Goal: Information Seeking & Learning: Learn about a topic

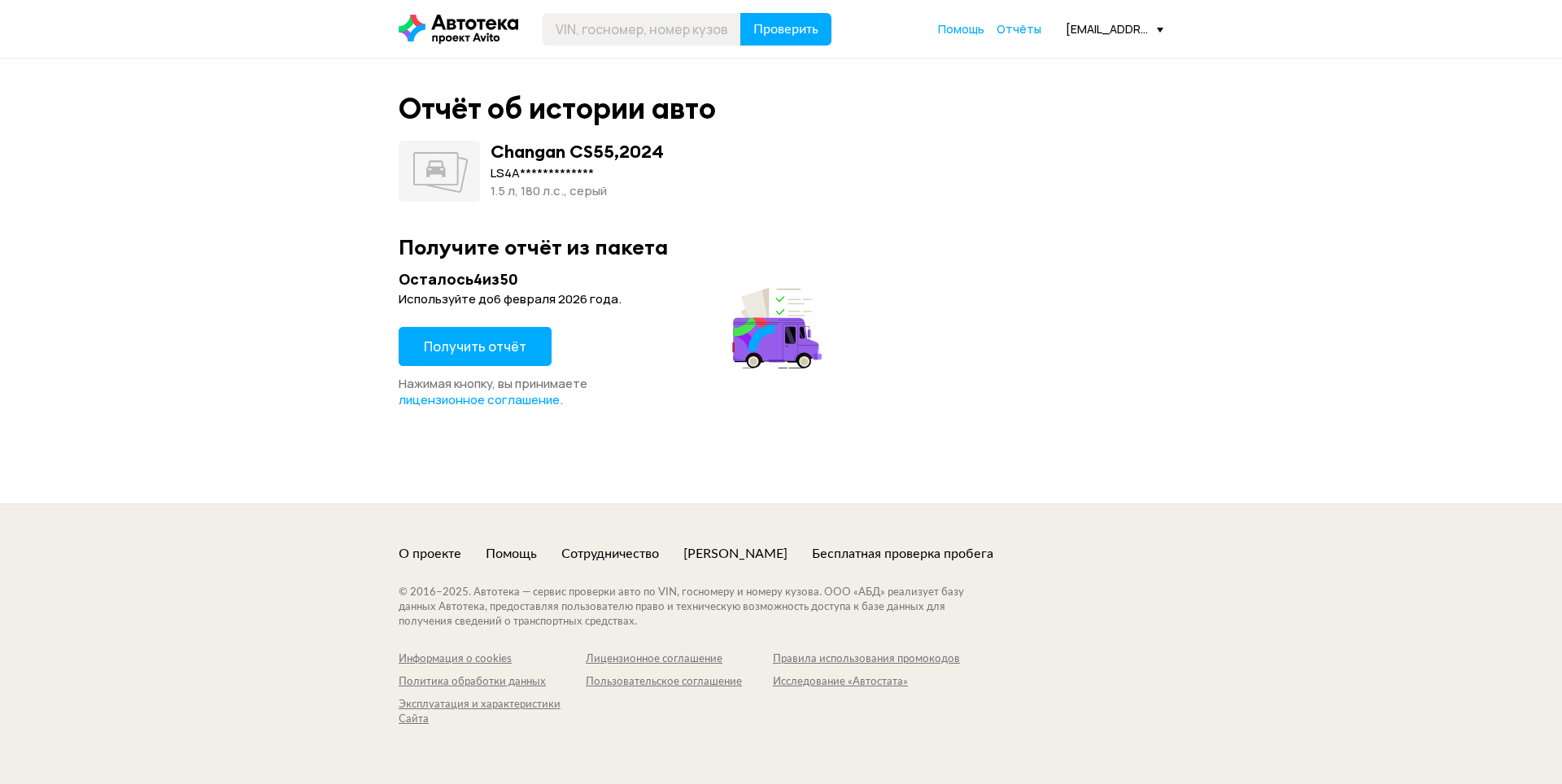
click at [5, 270] on div "**********" at bounding box center [781, 281] width 1562 height 445
click at [438, 336] on button "Получить отчёт" at bounding box center [475, 346] width 153 height 39
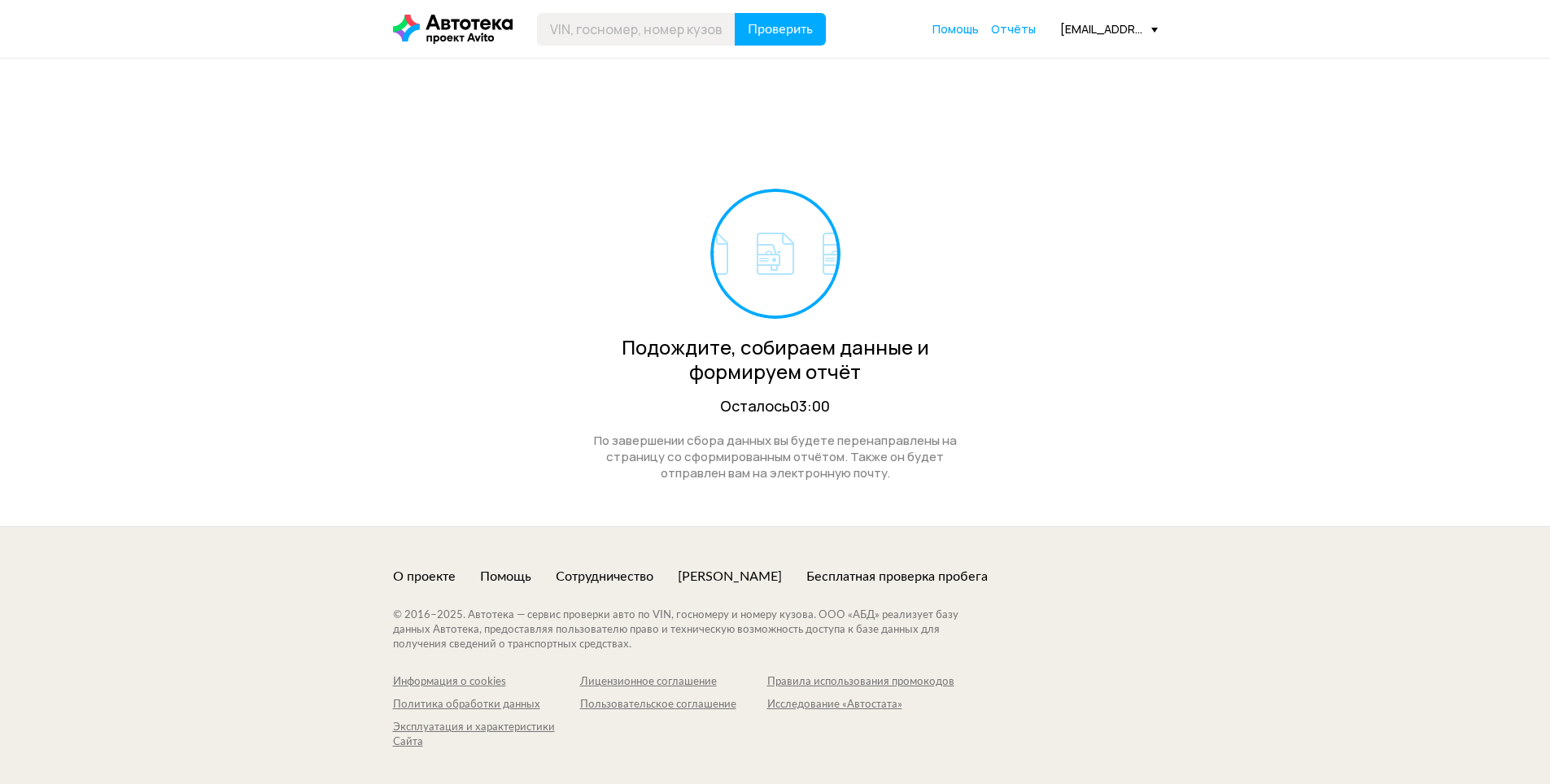
click at [0, 324] on div "Подождите, собираем данные и формируем отчёт Осталось 03:00 По завершении сбора…" at bounding box center [775, 292] width 1550 height 468
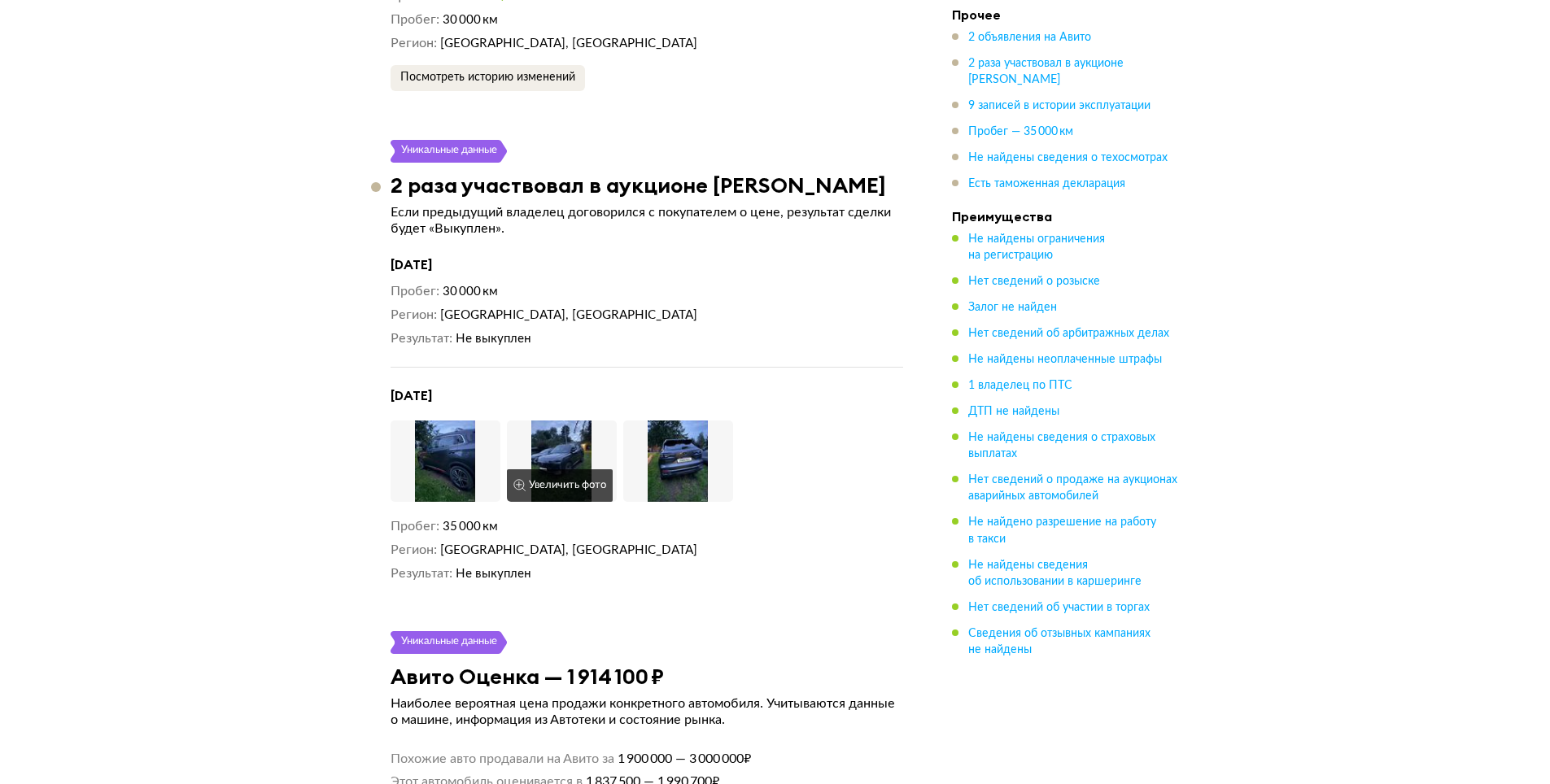
scroll to position [3661, 0]
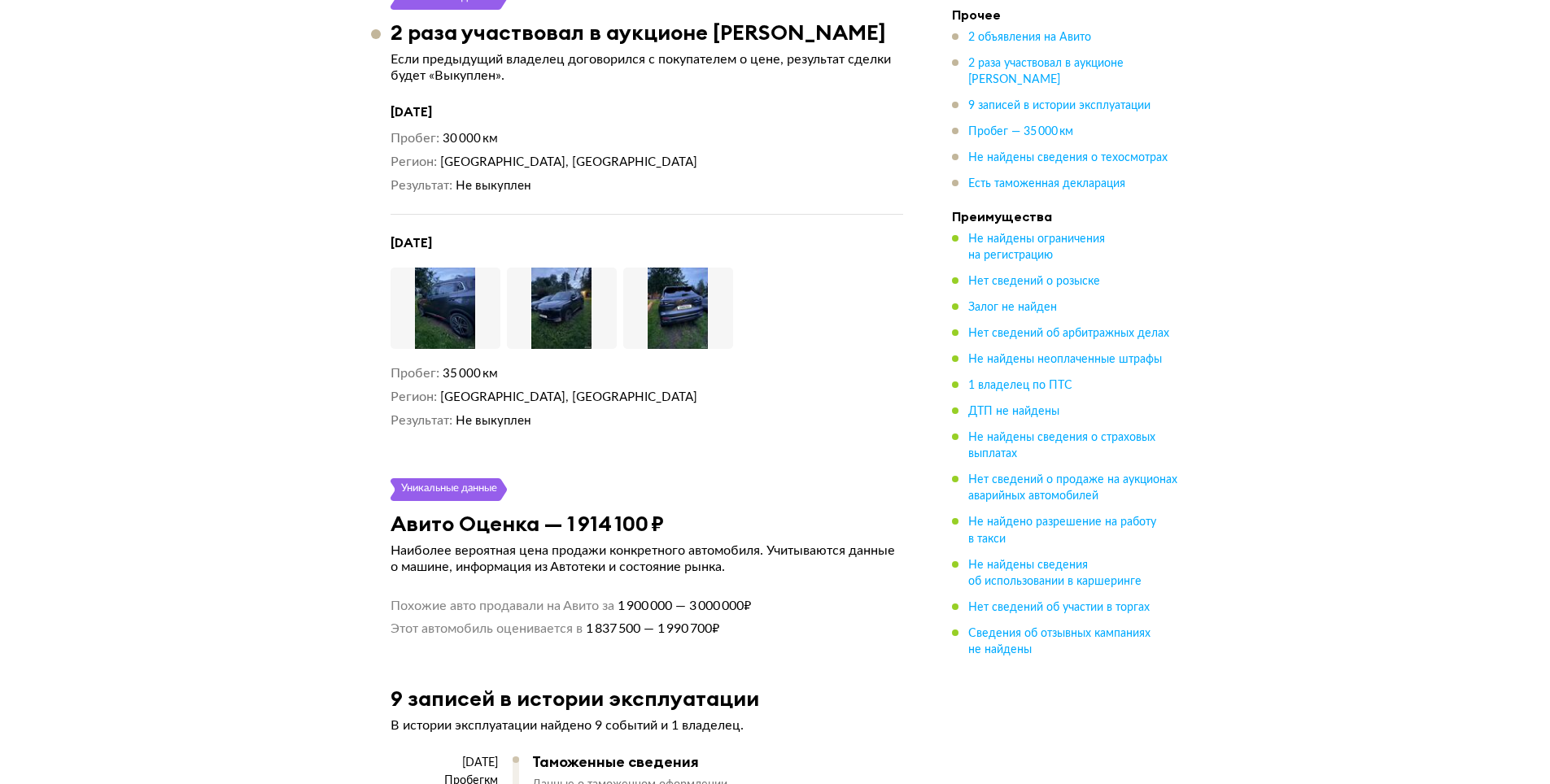
click at [684, 272] on img at bounding box center [679, 308] width 110 height 81
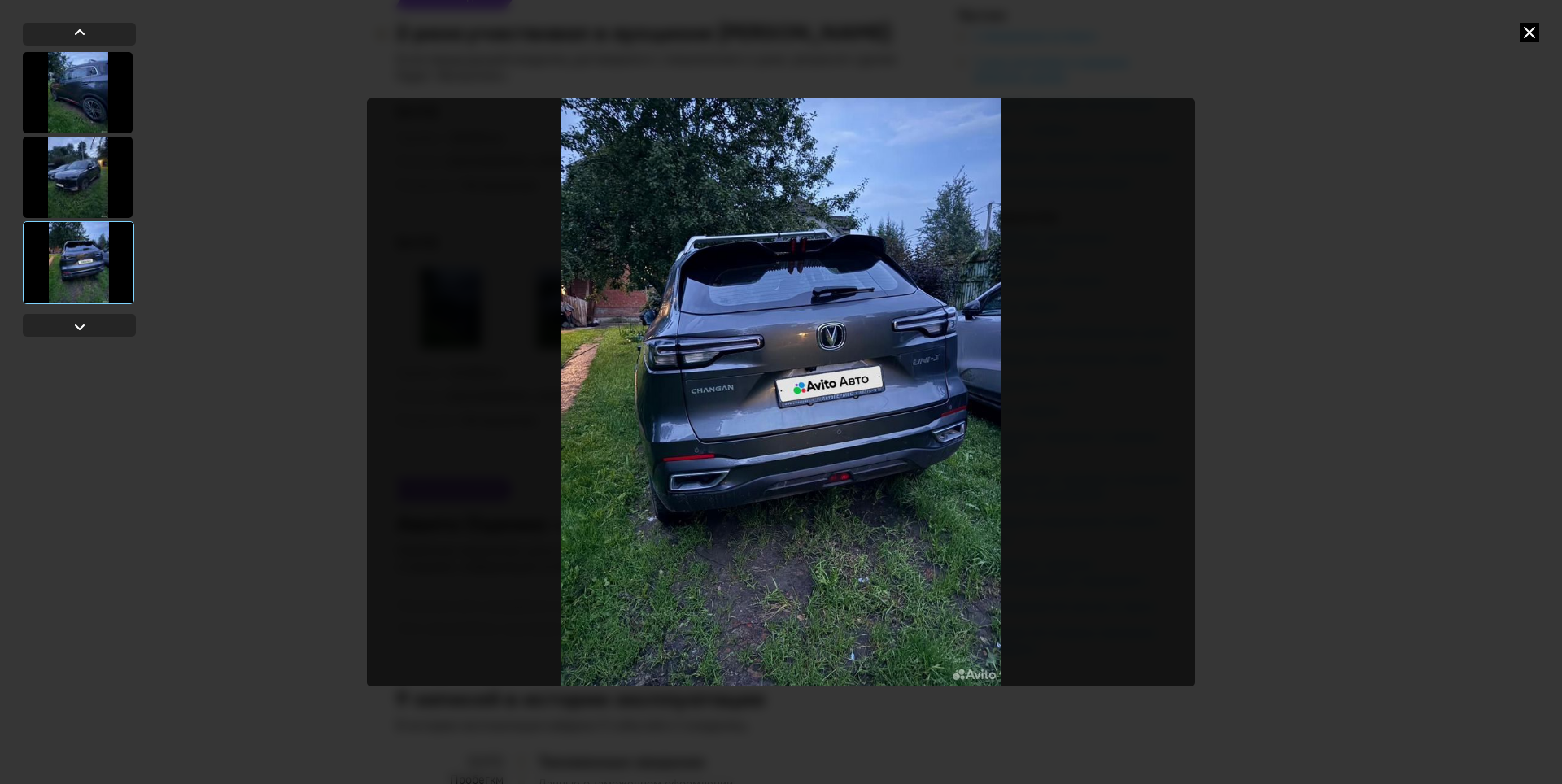
click at [77, 192] on div at bounding box center [78, 178] width 110 height 81
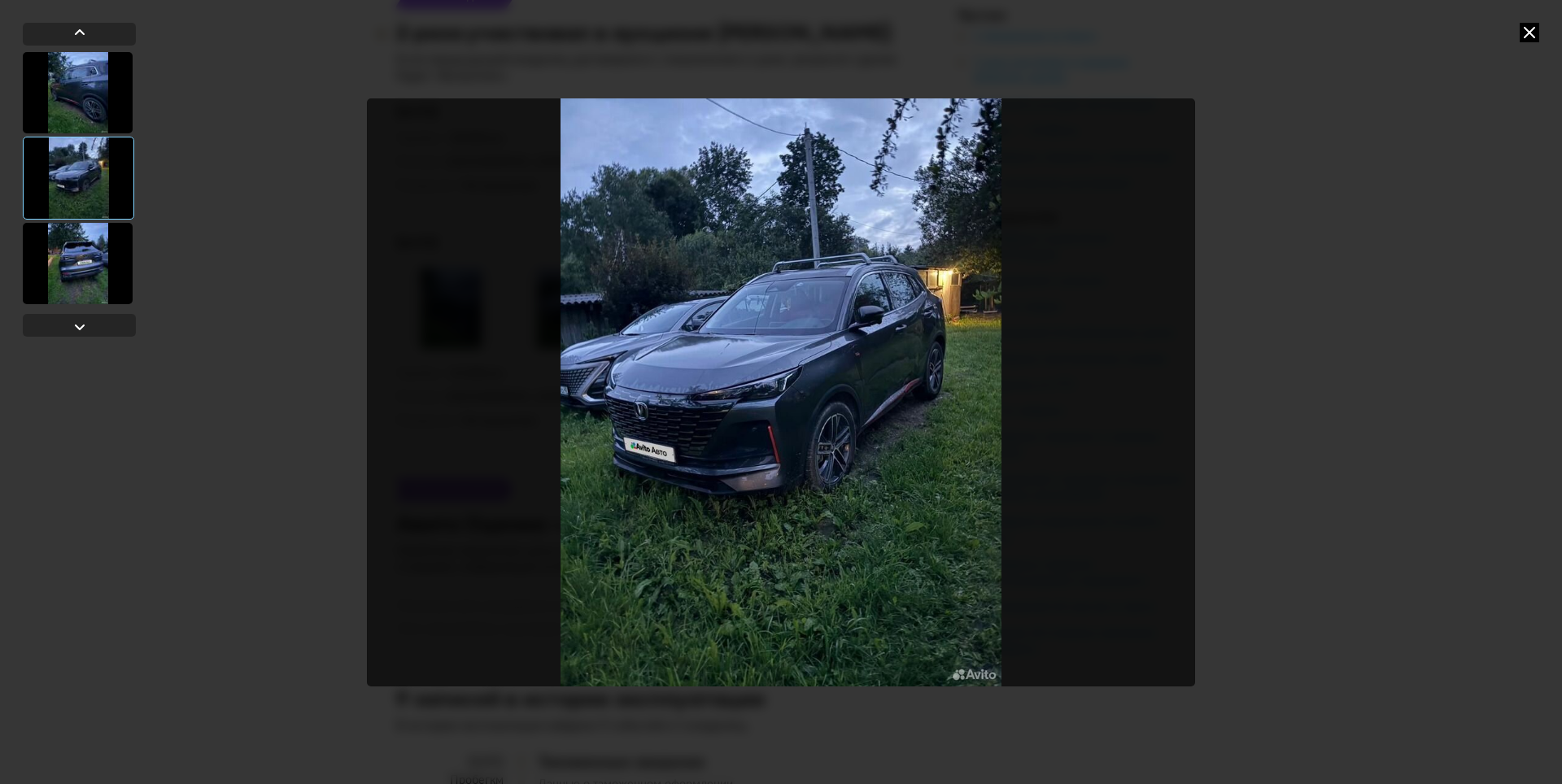
click at [94, 100] on div at bounding box center [78, 93] width 110 height 81
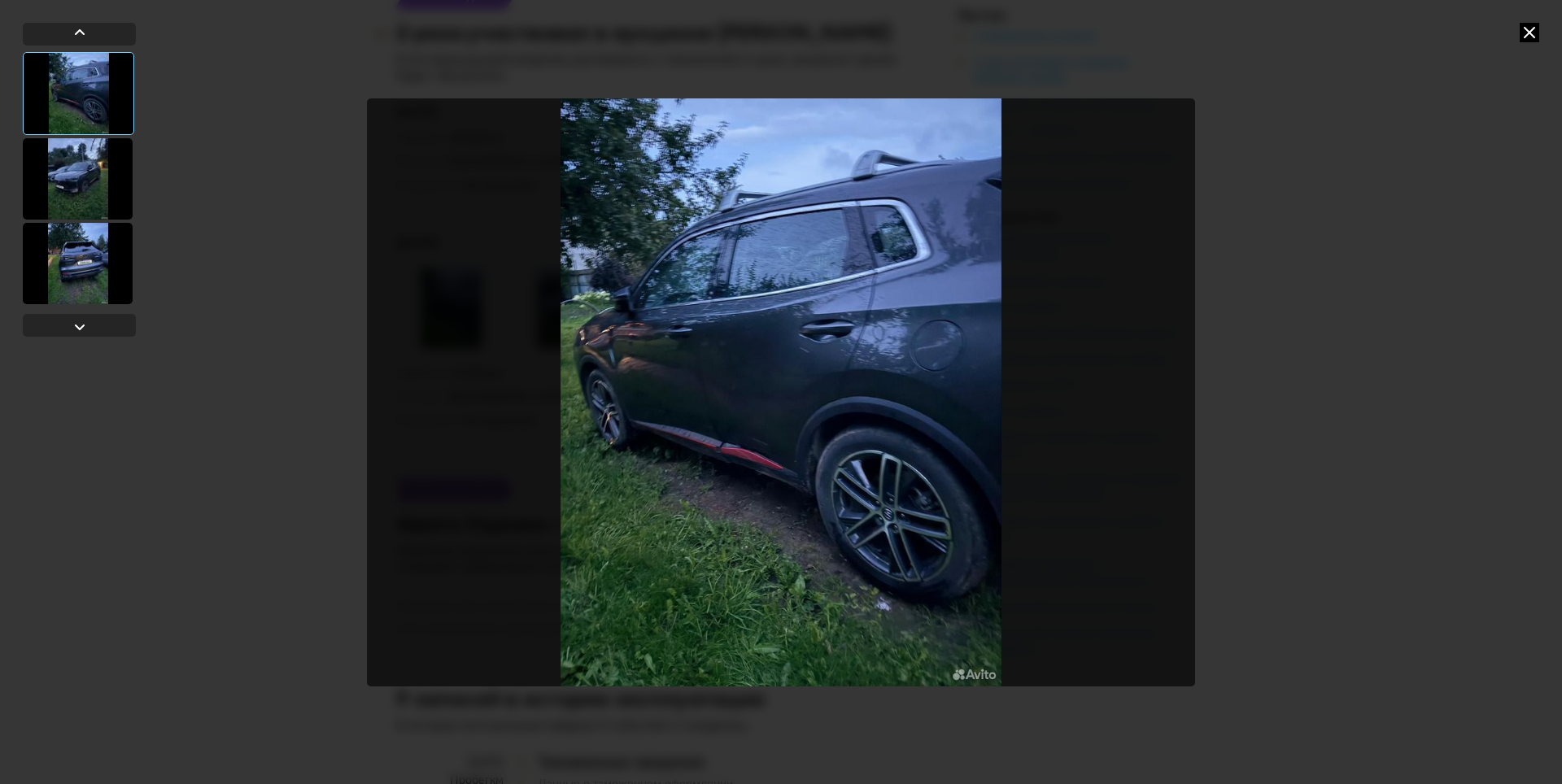
click at [88, 186] on div at bounding box center [78, 178] width 110 height 81
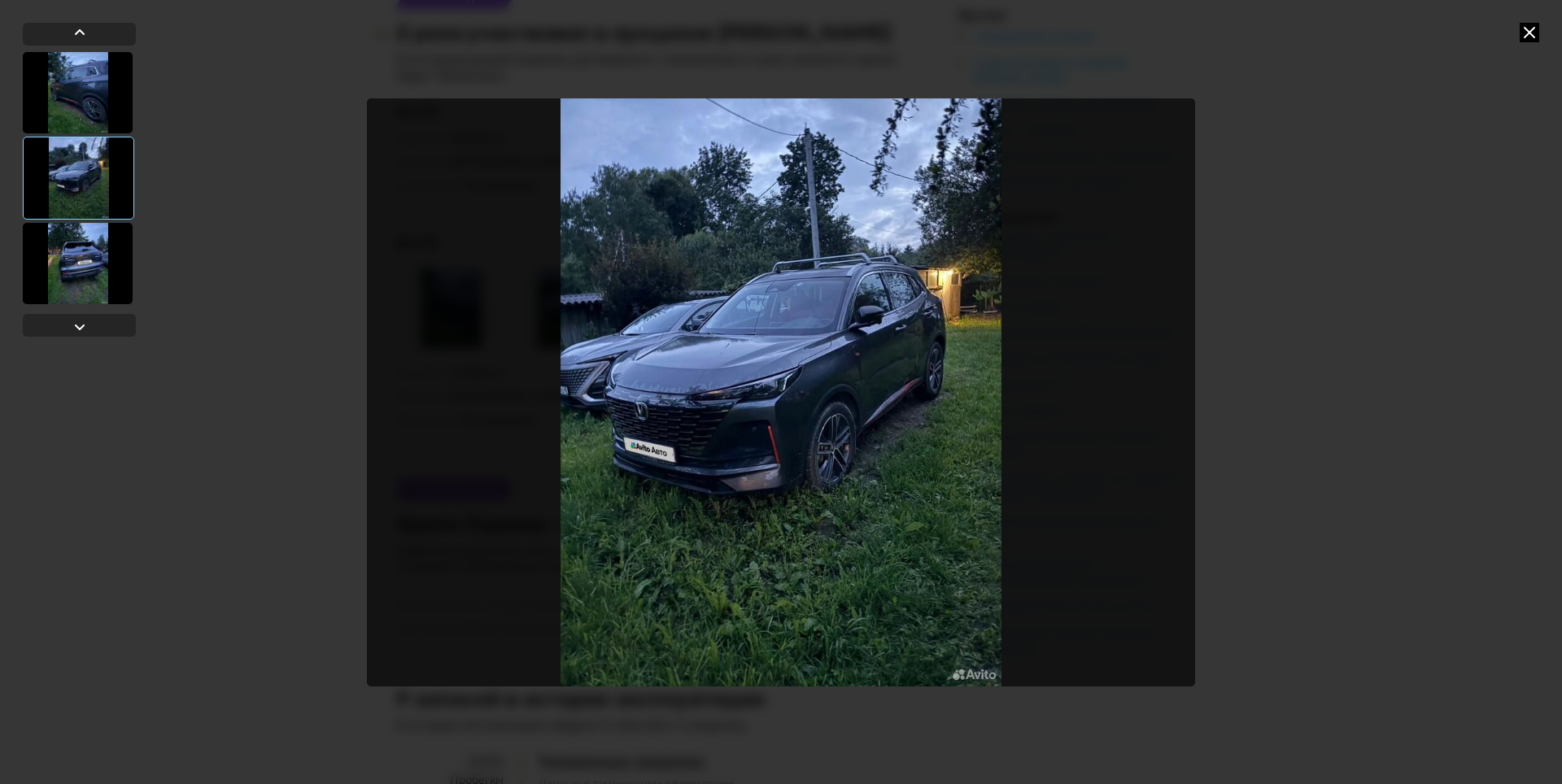
click at [1533, 34] on icon at bounding box center [1530, 32] width 20 height 20
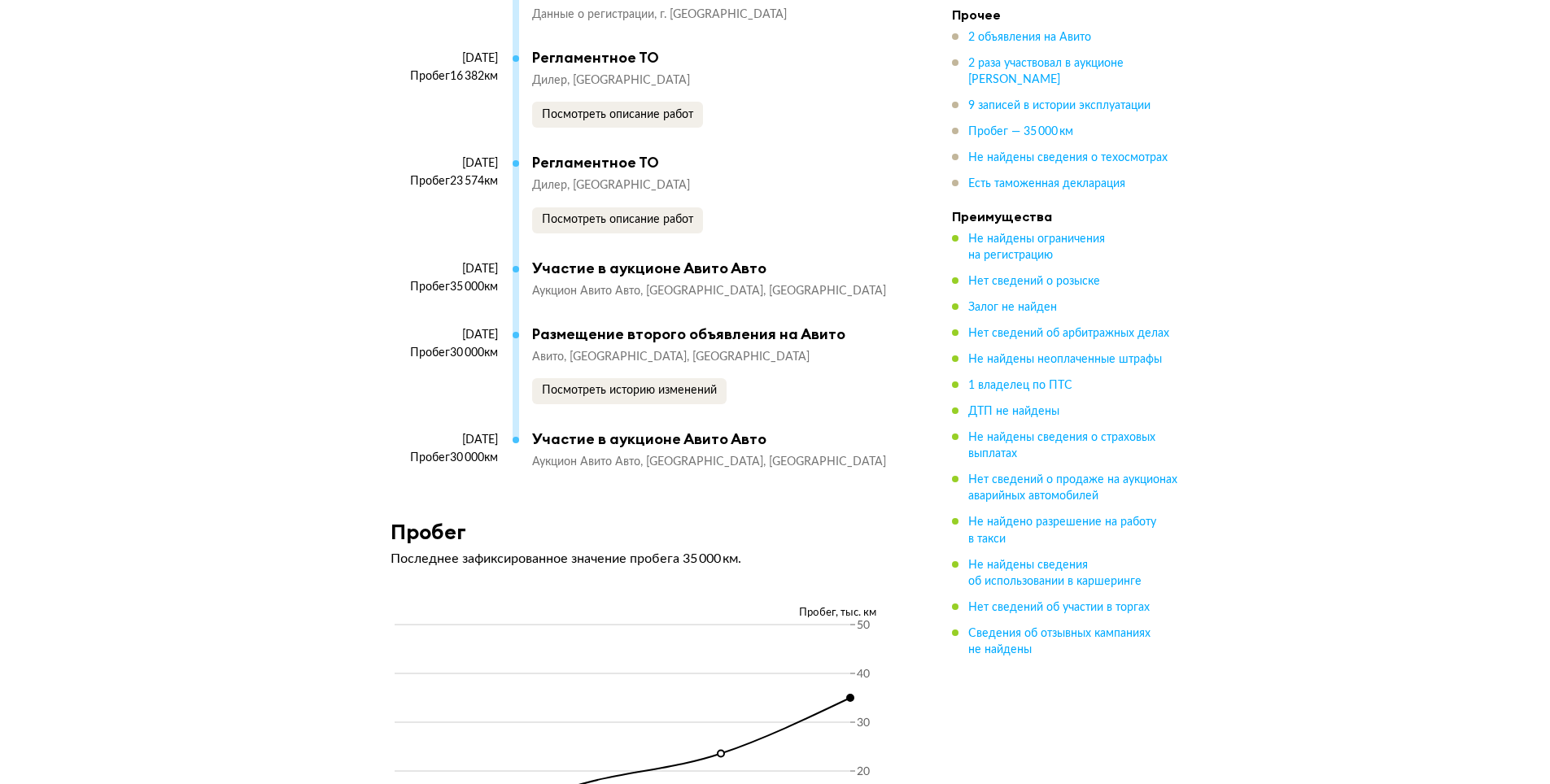
scroll to position [5045, 0]
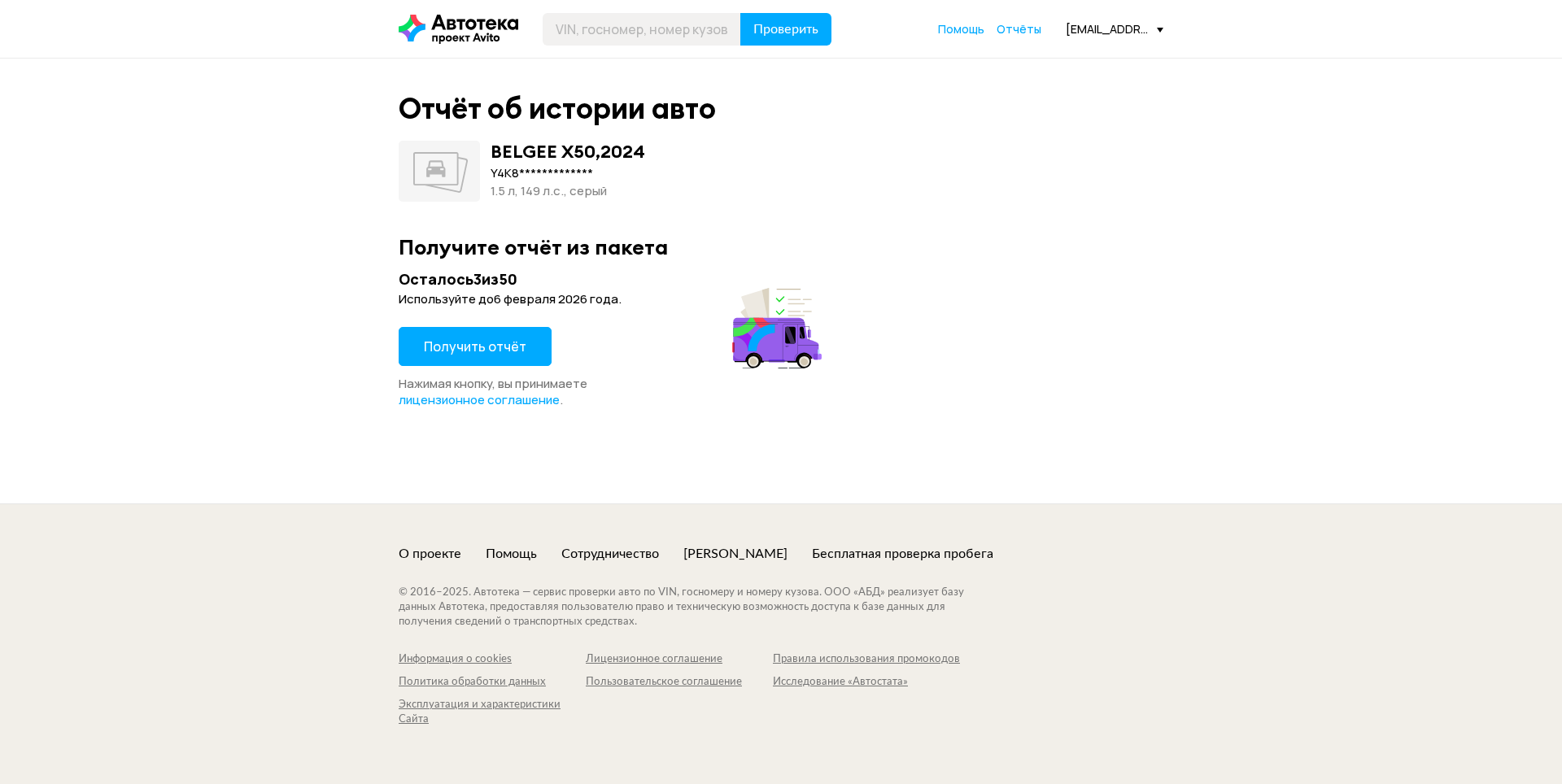
click at [520, 332] on button "Получить отчёт" at bounding box center [475, 346] width 153 height 39
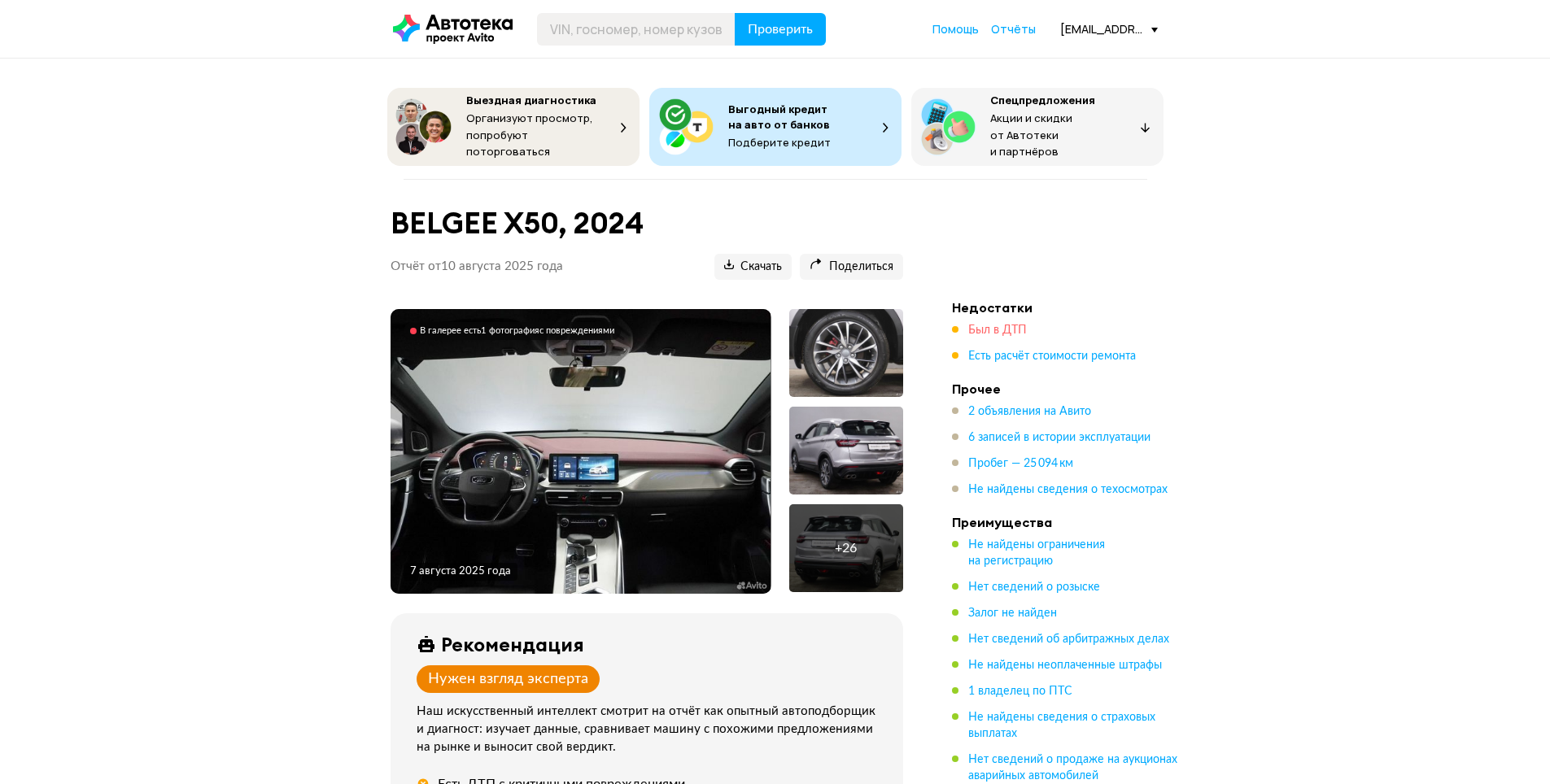
click at [1007, 331] on span "Был в ДТП" at bounding box center [997, 330] width 59 height 12
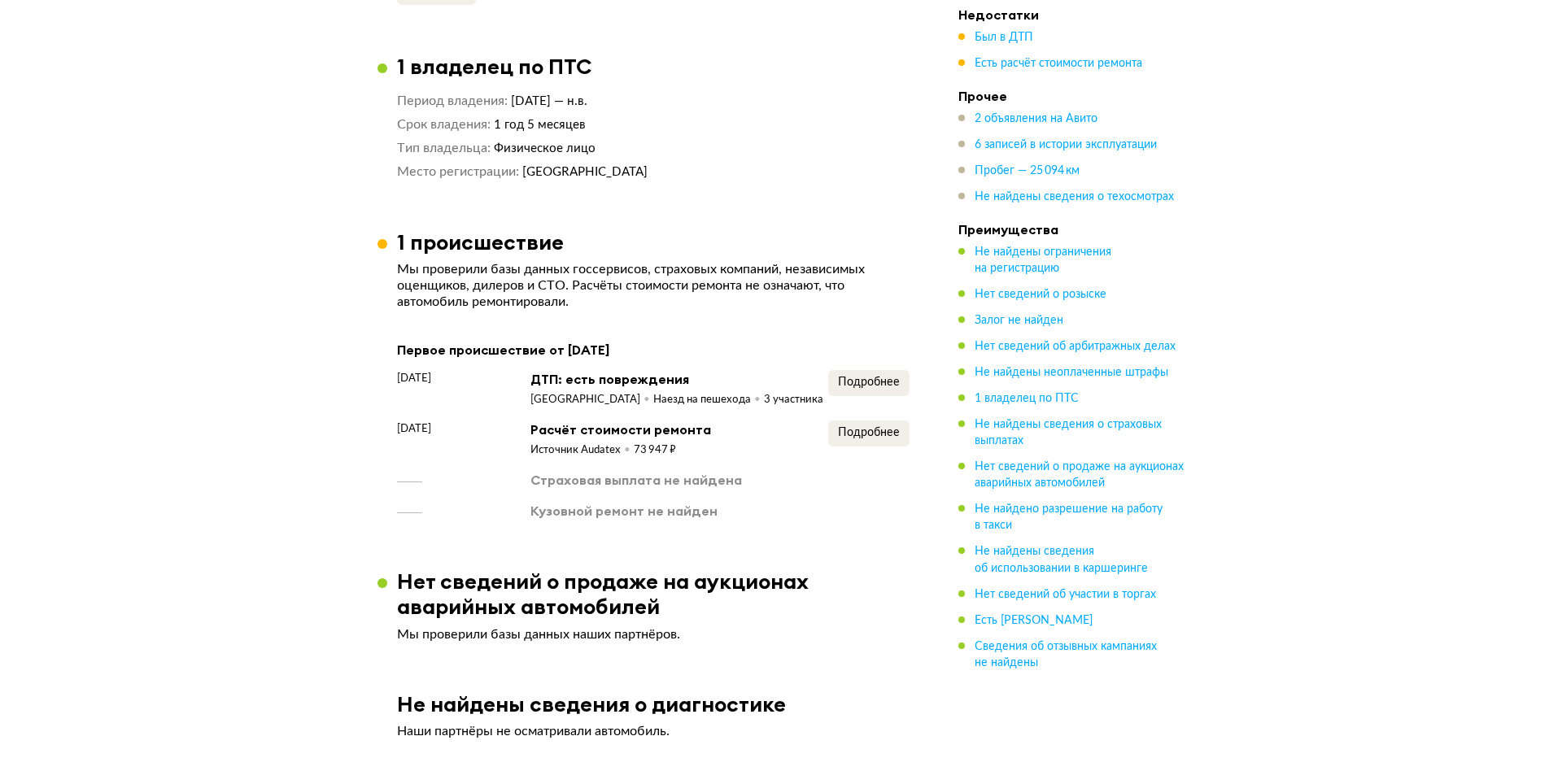
scroll to position [1713, 0]
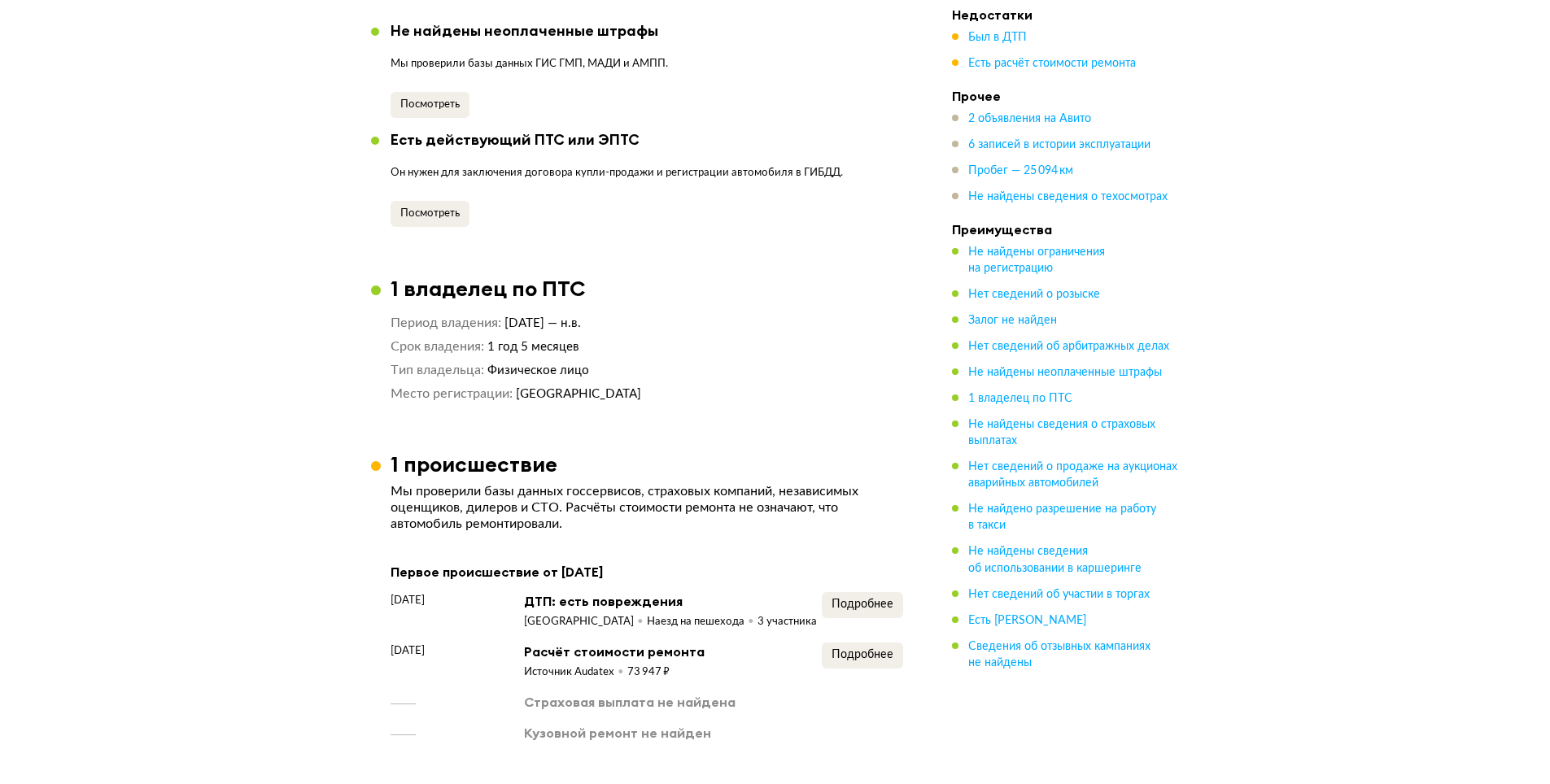
click at [875, 564] on div "Первое происшествие от [DATE] [DATE] ДТП: есть повреждения [GEOGRAPHIC_DATA] [G…" at bounding box center [646, 652] width 513 height 181
click at [872, 598] on span "Подробнее" at bounding box center [862, 604] width 62 height 12
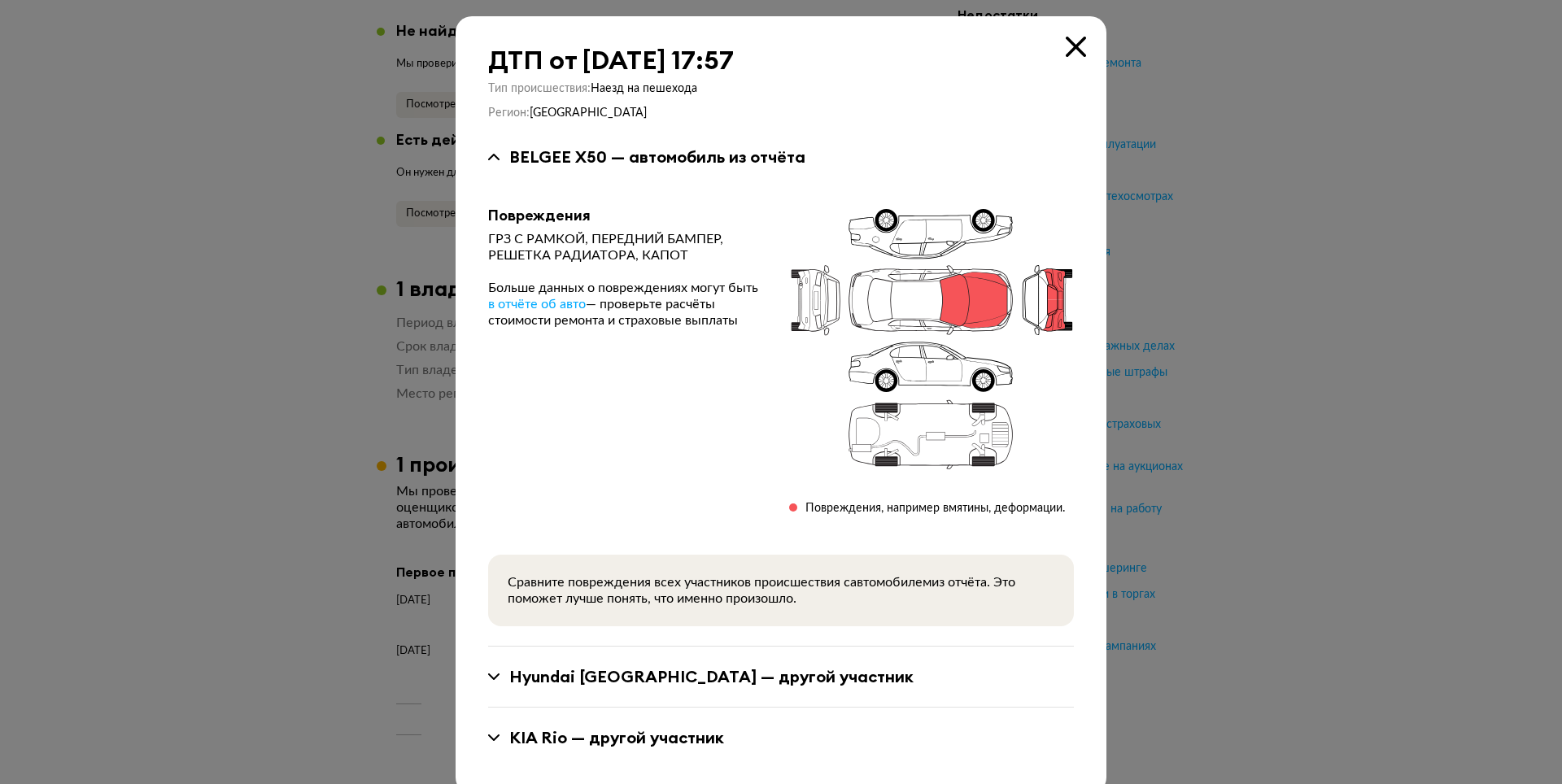
scroll to position [26, 0]
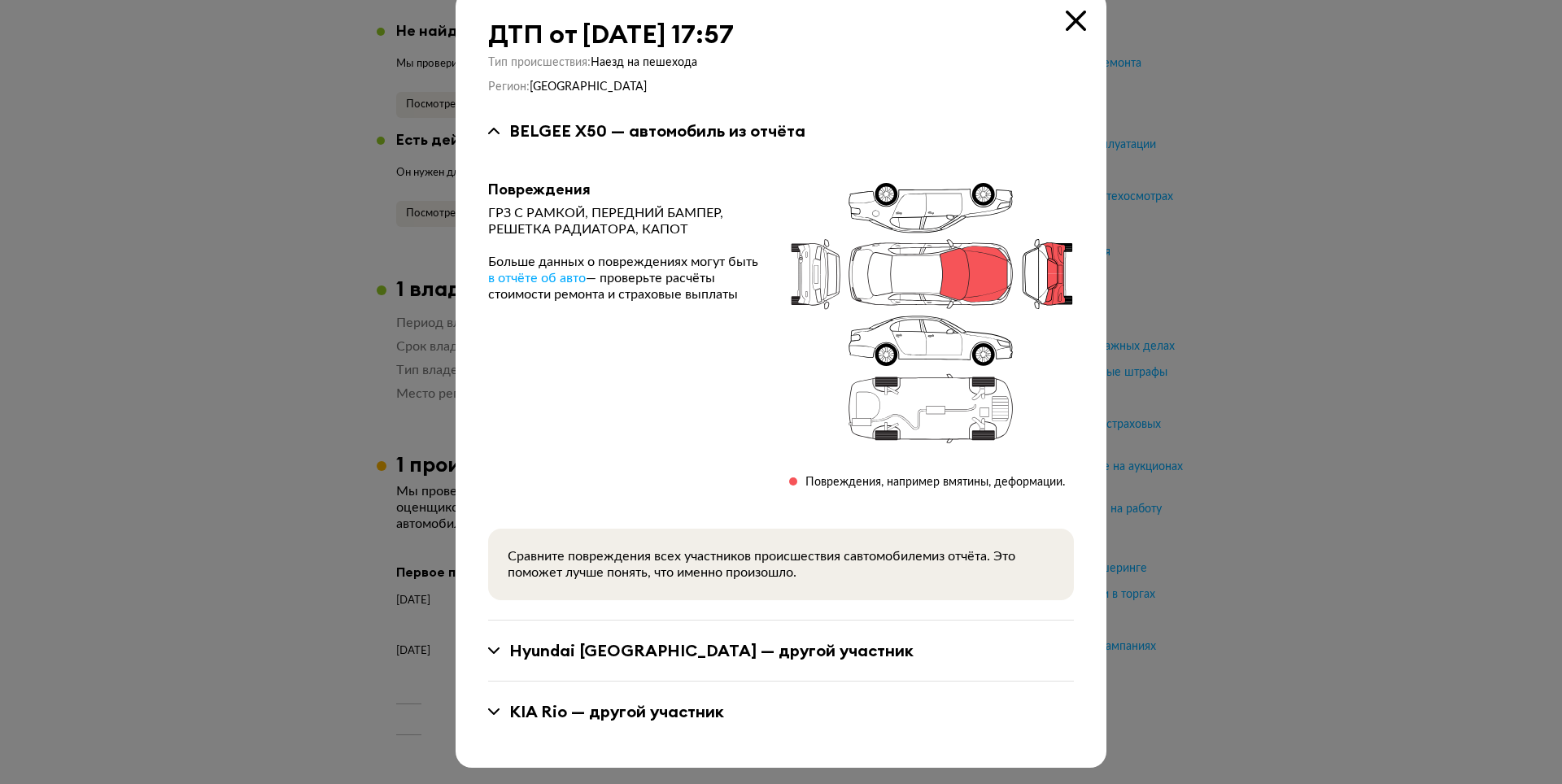
click at [738, 637] on div "Hyundai Creta — другой участник" at bounding box center [781, 652] width 586 height 61
click at [733, 650] on div "Hyundai Creta — другой участник" at bounding box center [711, 651] width 405 height 21
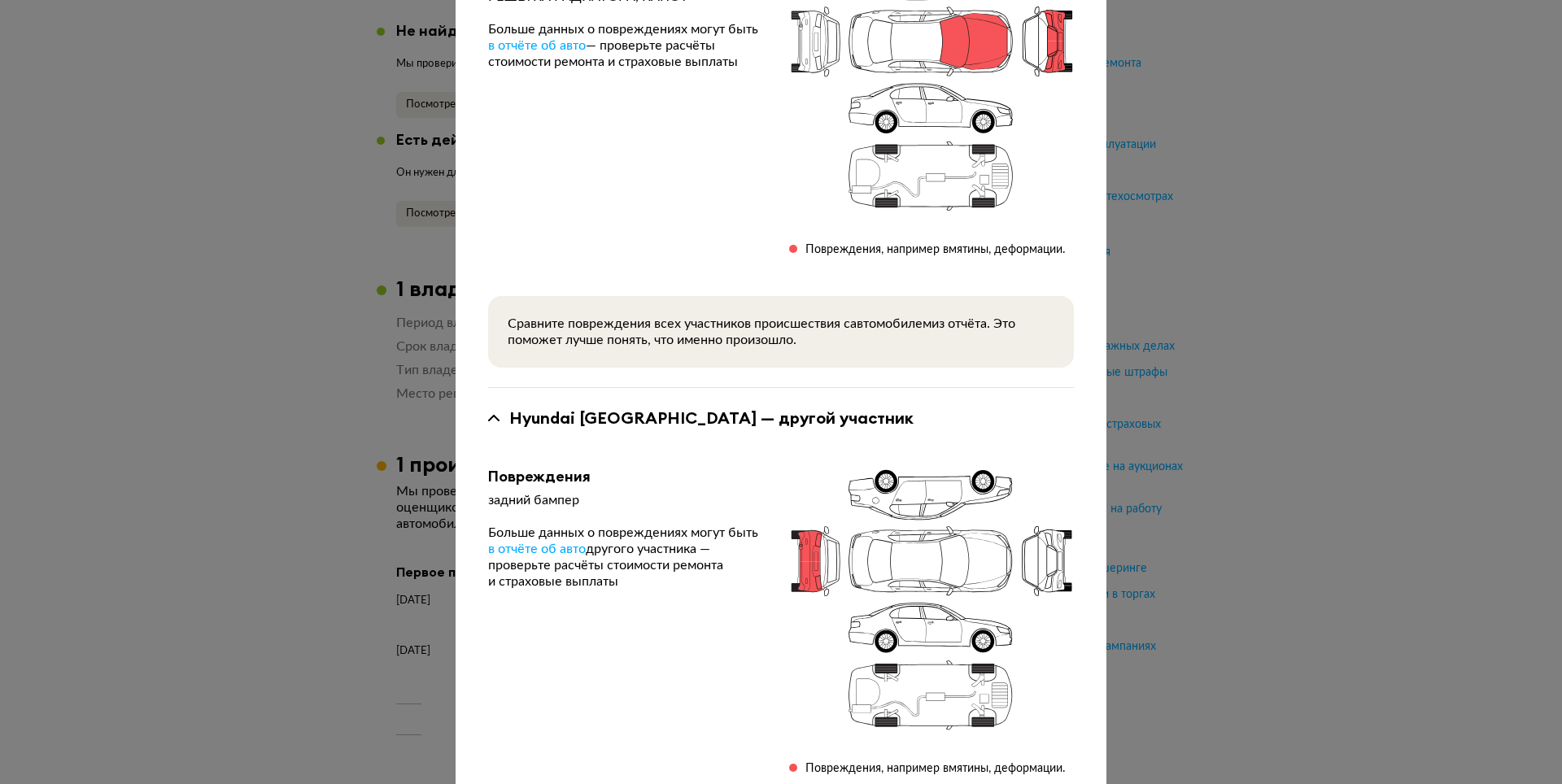
scroll to position [373, 0]
